Goal: Check status

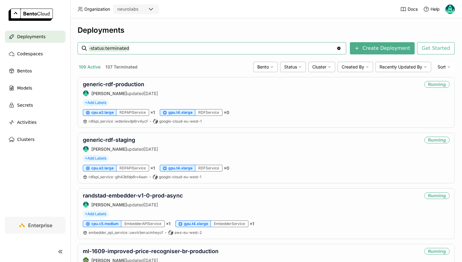
click at [174, 46] on input "-status:terminated" at bounding box center [213, 48] width 248 height 10
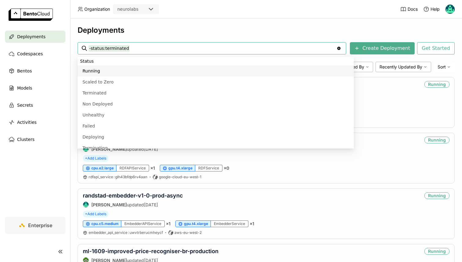
paste input "generic-labeler-dinov3-25-09-2025"
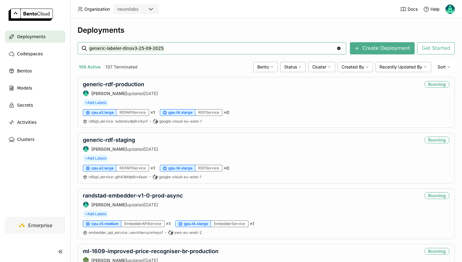
type input "generic-labeler-dinov3-25-09-2025"
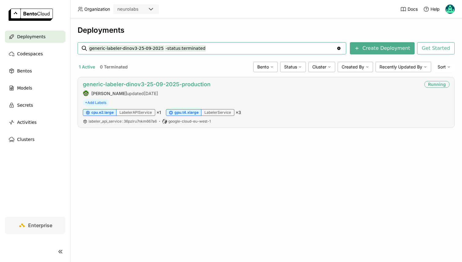
click at [182, 84] on link "generic-labeler-dinov3-25-09-2025-production" at bounding box center [147, 84] width 128 height 6
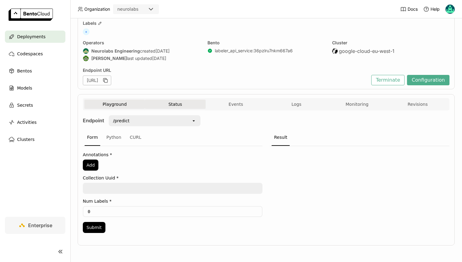
click at [181, 100] on button "Status" at bounding box center [175, 104] width 61 height 9
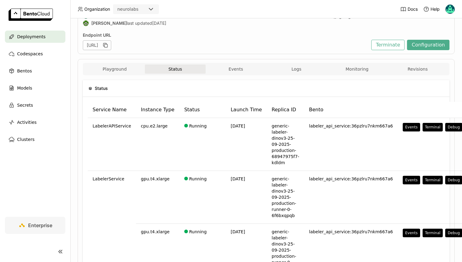
scroll to position [69, 0]
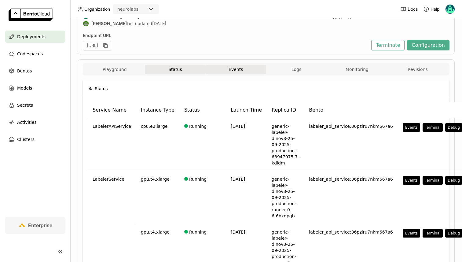
click at [233, 69] on button "Events" at bounding box center [236, 69] width 61 height 9
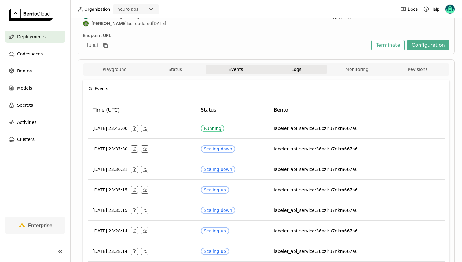
click at [298, 72] on button "Logs" at bounding box center [296, 69] width 61 height 9
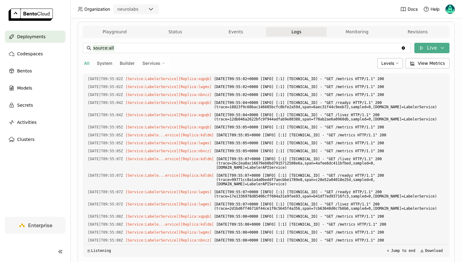
scroll to position [102, 0]
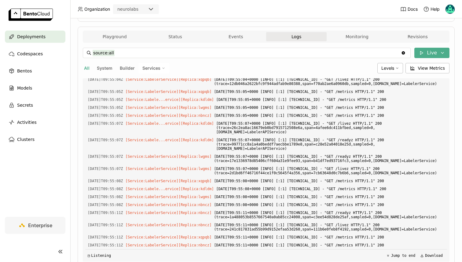
click at [146, 67] on span "Services" at bounding box center [151, 68] width 18 height 6
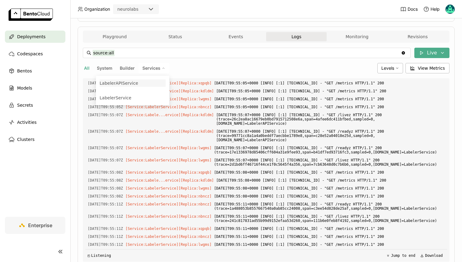
scroll to position [1249, 0]
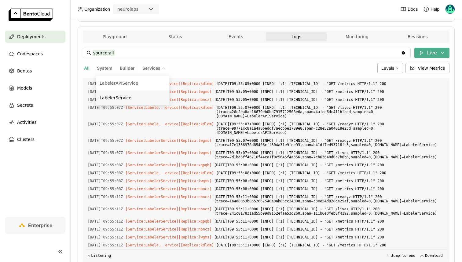
click at [143, 97] on div "LabelerService" at bounding box center [133, 97] width 66 height 7
type input "source:service service:LabelerService"
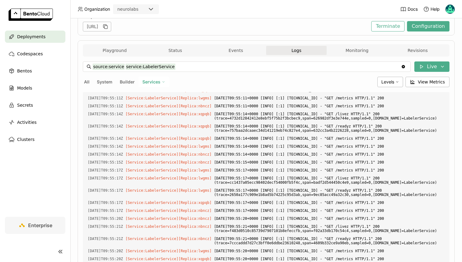
scroll to position [43, 0]
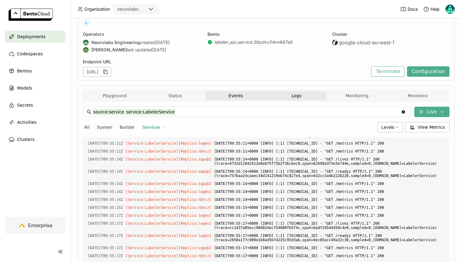
click at [235, 96] on button "Events" at bounding box center [236, 95] width 61 height 9
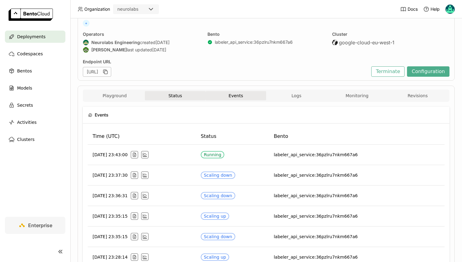
click at [186, 95] on button "Status" at bounding box center [175, 95] width 61 height 9
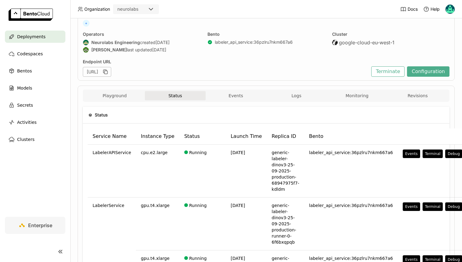
scroll to position [47, 0]
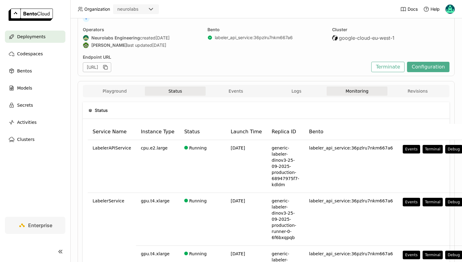
click at [351, 94] on button "Monitoring" at bounding box center [357, 91] width 61 height 9
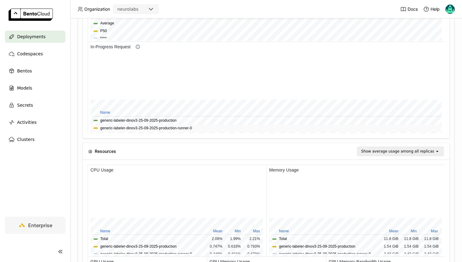
click at [179, 125] on button "generic-labeler-dinov3-25-09-2025-production-runner-0" at bounding box center [146, 128] width 92 height 6
click at [170, 118] on button "generic-labeler-dinov3-25-09-2025-production" at bounding box center [138, 121] width 76 height 6
click at [168, 126] on button "generic-labeler-dinov3-25-09-2025-production-runner-0" at bounding box center [146, 128] width 92 height 6
